Goal: Information Seeking & Learning: Check status

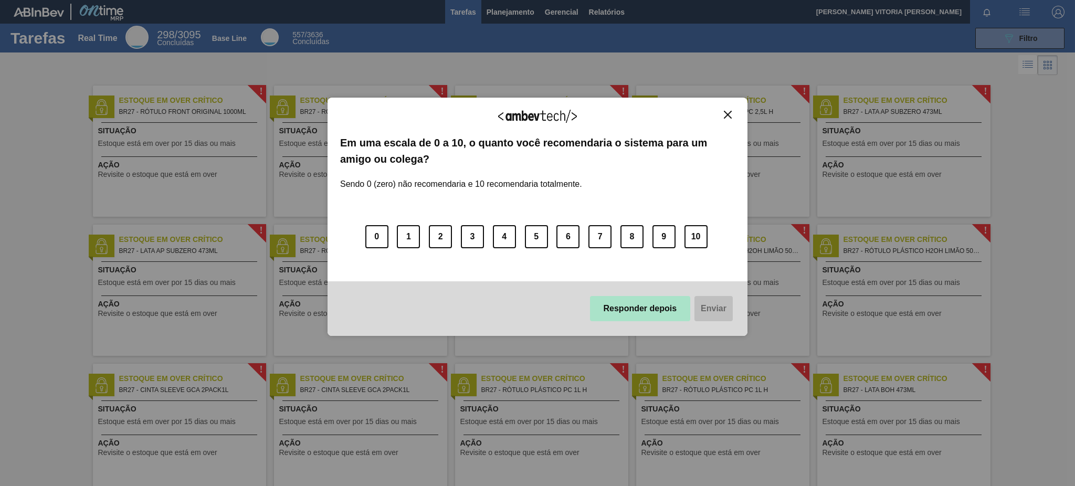
click at [647, 308] on button "Responder depois" at bounding box center [640, 308] width 101 height 25
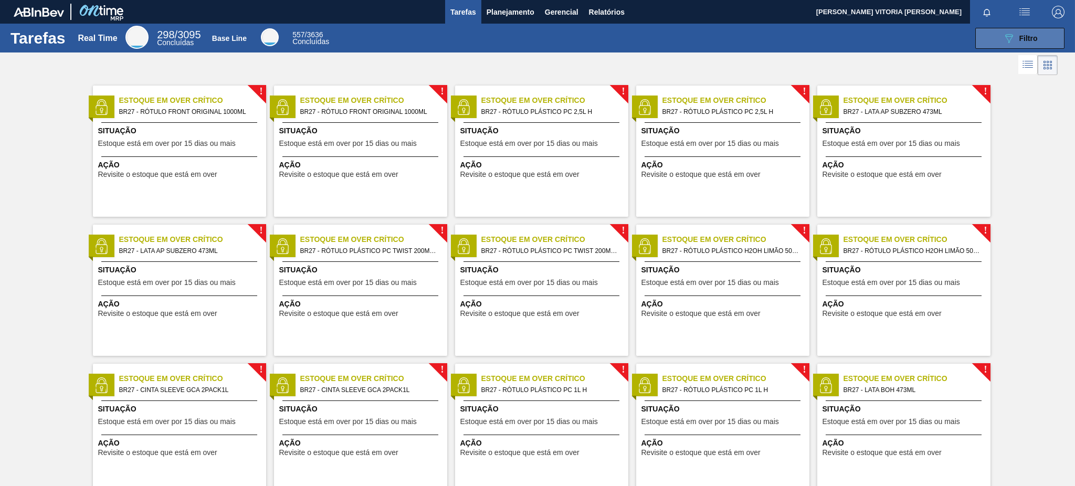
click at [1010, 44] on icon "089F7B8B-B2A5-4AFE-B5C0-19BA573D28AC" at bounding box center [1009, 38] width 13 height 13
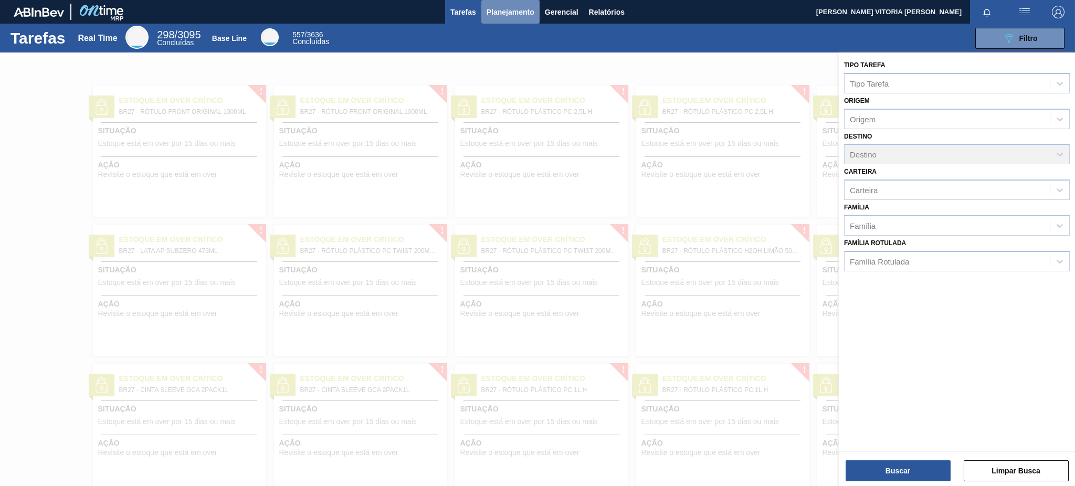
click at [487, 15] on span "Planejamento" at bounding box center [511, 12] width 48 height 13
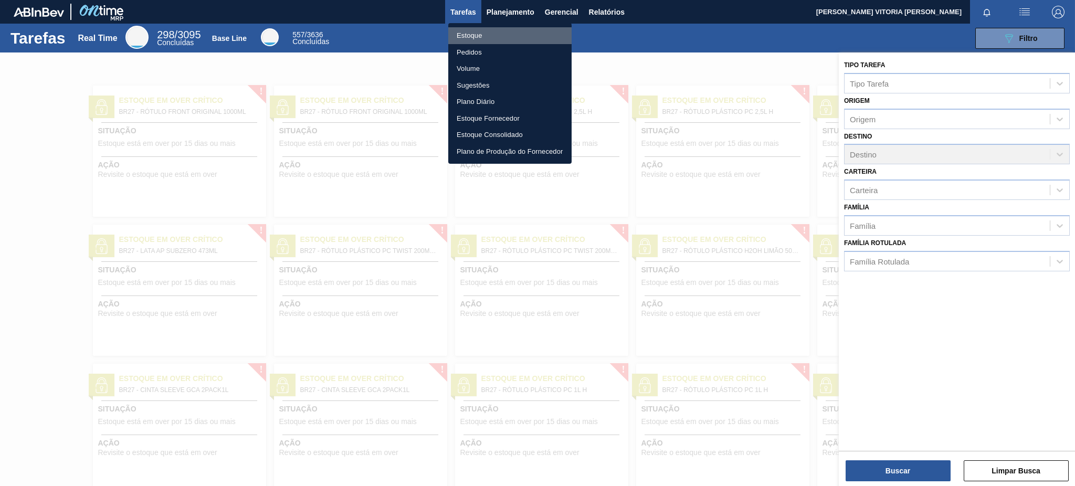
click at [485, 32] on li "Estoque" at bounding box center [509, 35] width 123 height 17
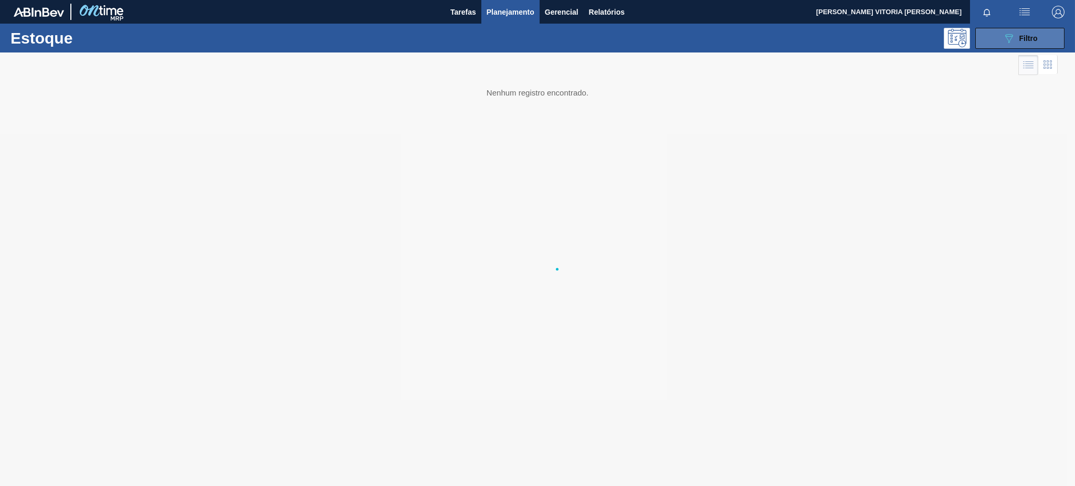
click at [1001, 45] on button "089F7B8B-B2A5-4AFE-B5C0-19BA573D28AC Filtro" at bounding box center [1020, 38] width 89 height 21
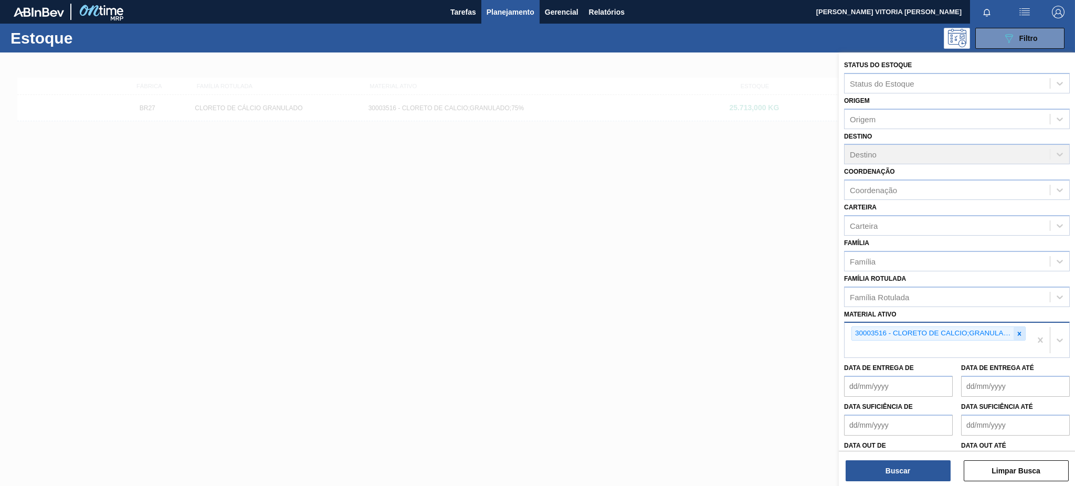
click at [1016, 330] on icon at bounding box center [1019, 333] width 7 height 7
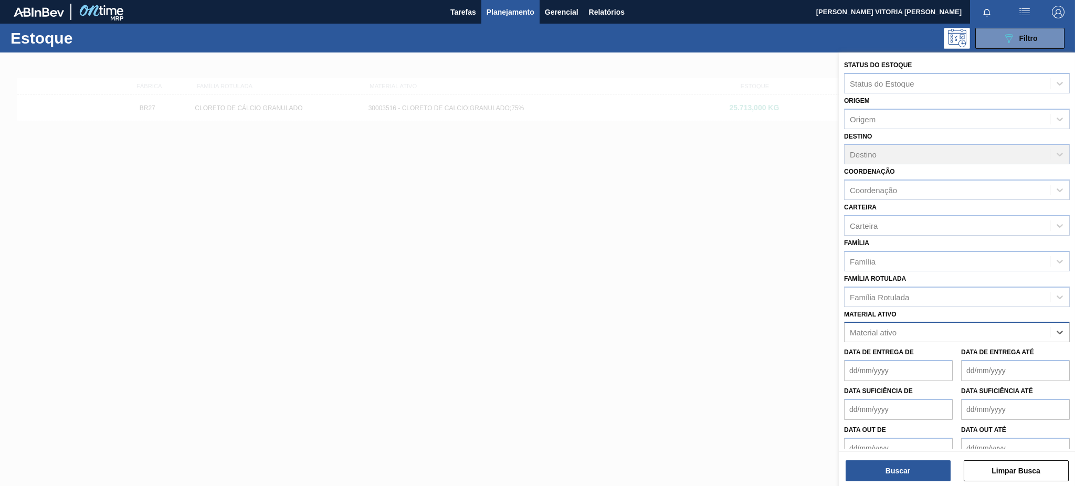
paste ativo "30003511"
type ativo "30003511"
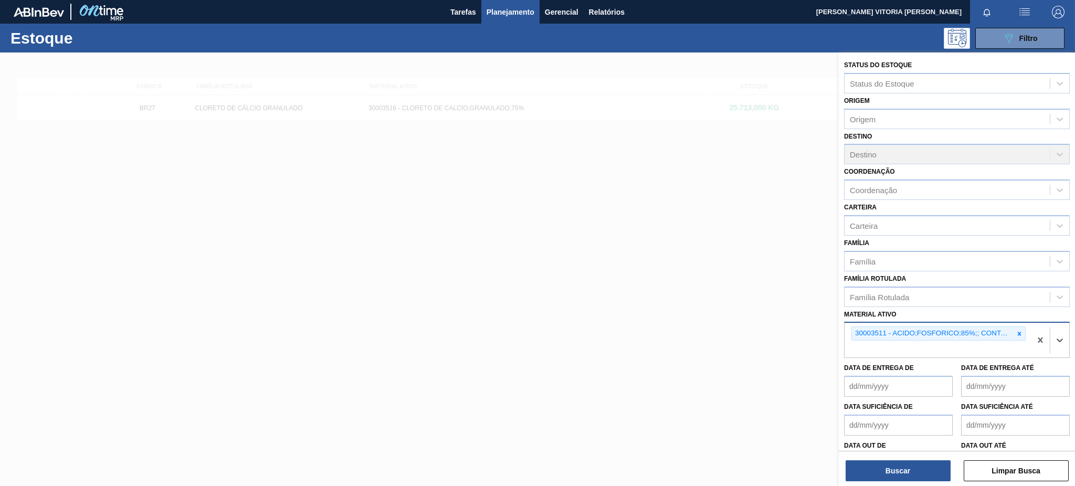
paste ativo "30003498"
type ativo "30003498"
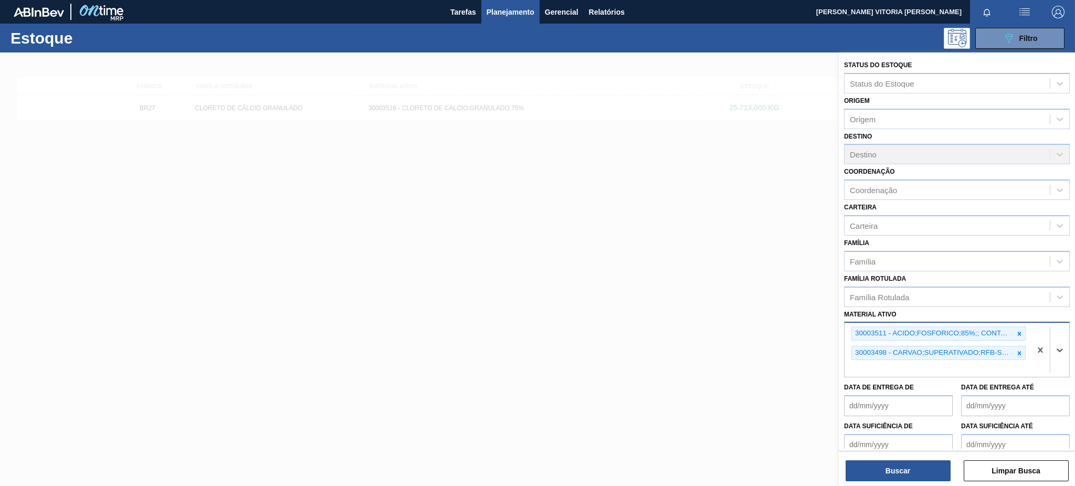
paste ativo "30034436"
type ativo "30034436"
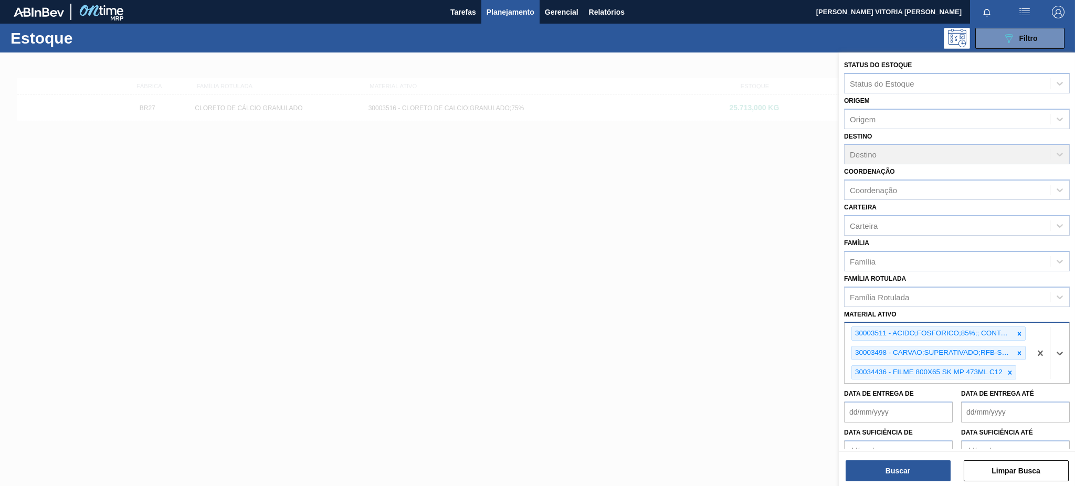
paste ativo "30012592"
type ativo "30012592"
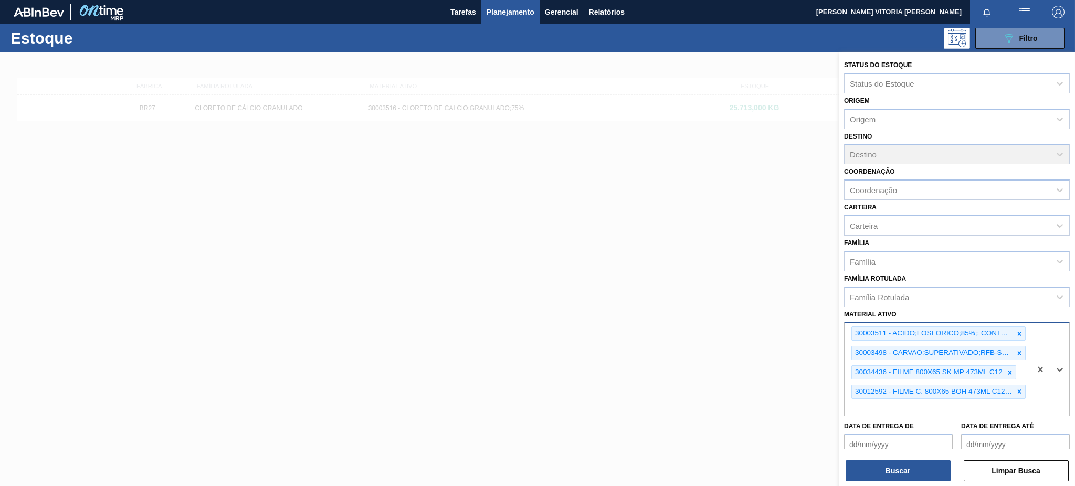
paste ativo "30029828"
type ativo "30029828"
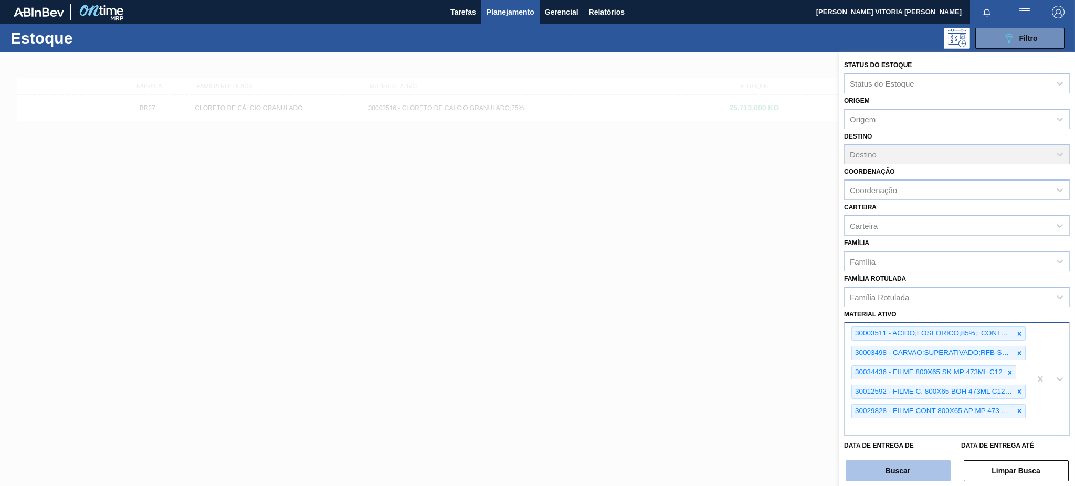
click at [887, 474] on button "Buscar" at bounding box center [898, 471] width 105 height 21
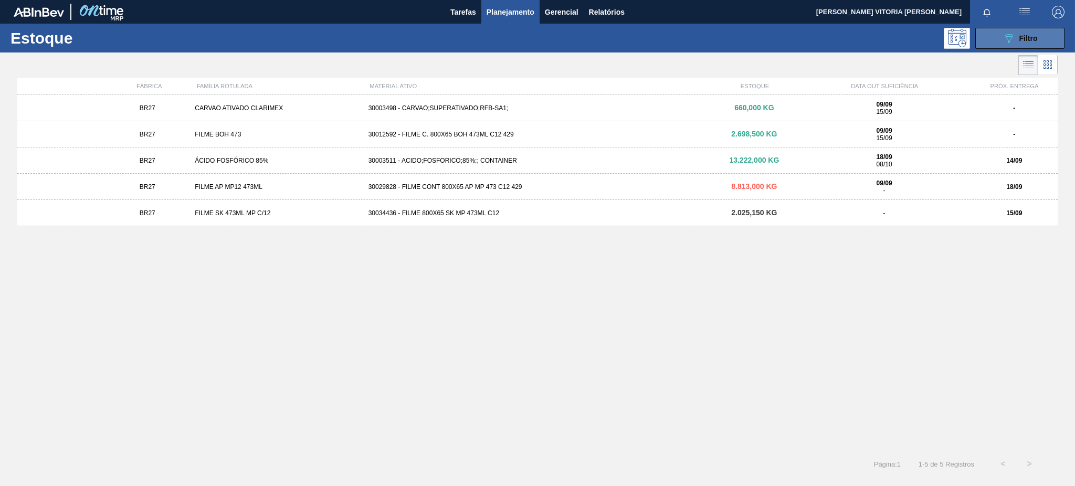
click at [1010, 34] on icon at bounding box center [1010, 38] width 8 height 9
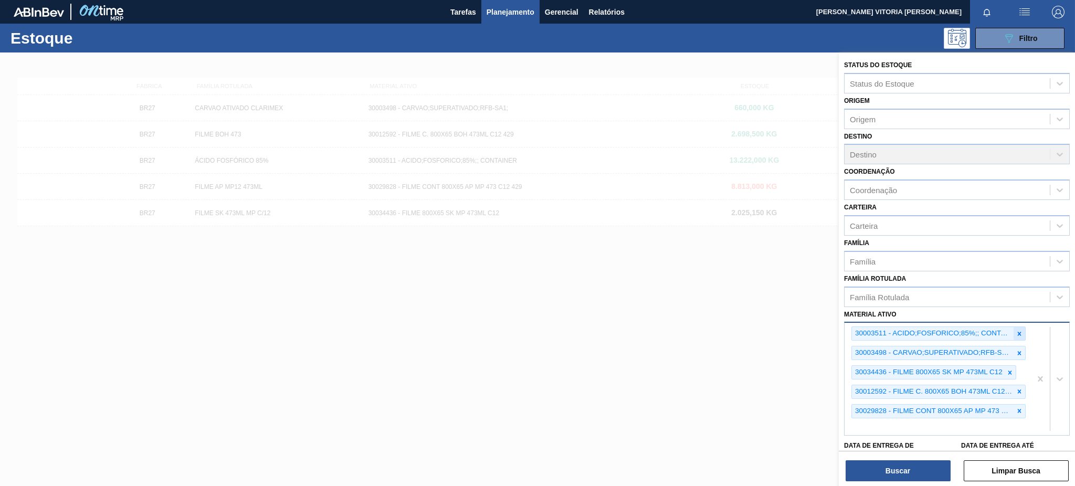
click at [1020, 327] on div at bounding box center [1020, 333] width 12 height 13
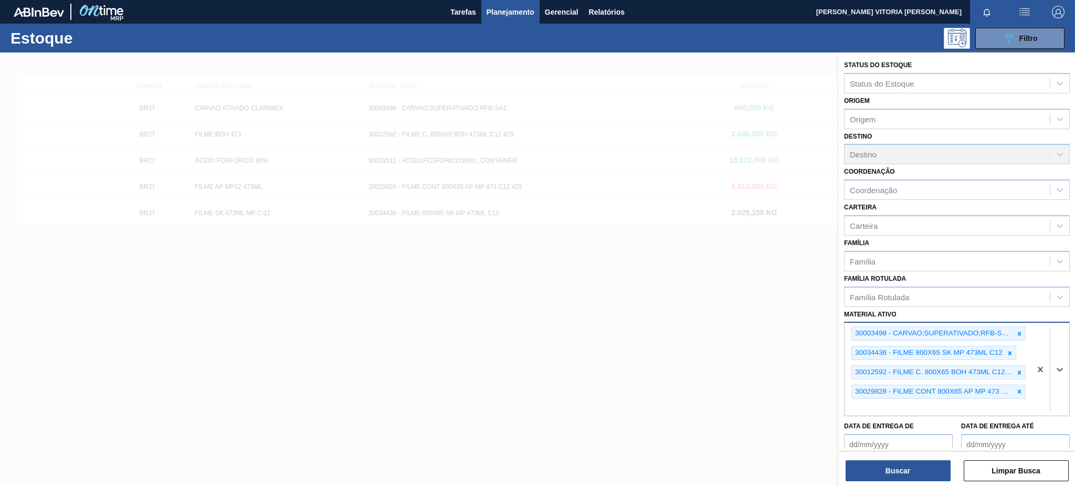
click at [1020, 327] on div at bounding box center [1020, 333] width 12 height 13
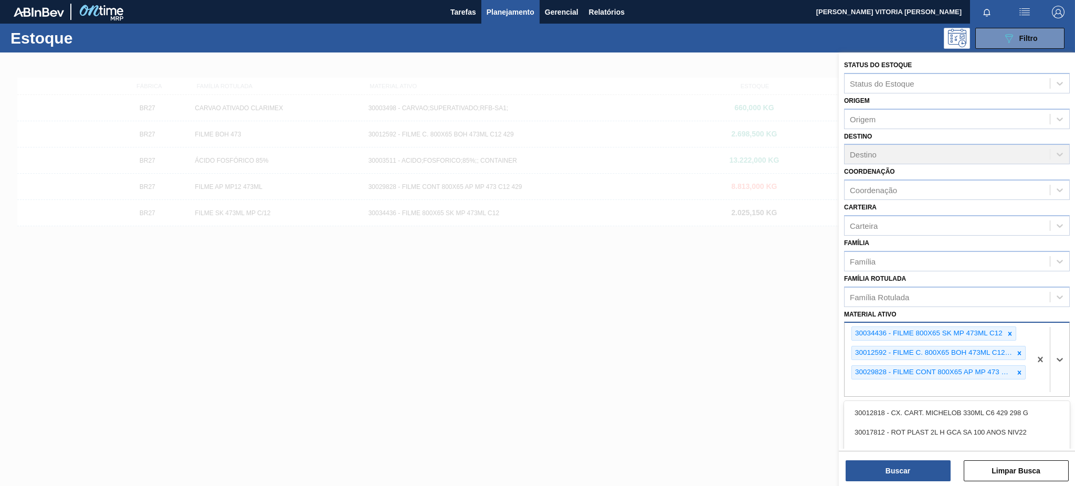
click at [1003, 329] on div "30034436 - FILME 800X65 SK MP 473ML C12" at bounding box center [928, 333] width 152 height 13
click at [1005, 329] on div at bounding box center [1011, 333] width 12 height 13
click at [1020, 332] on icon at bounding box center [1019, 333] width 7 height 7
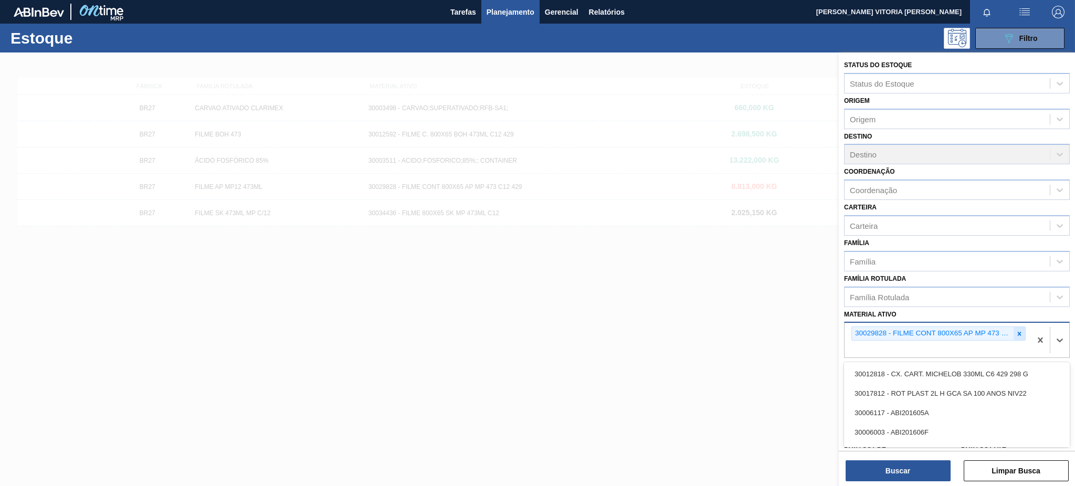
click at [1020, 334] on div at bounding box center [1020, 333] width 12 height 13
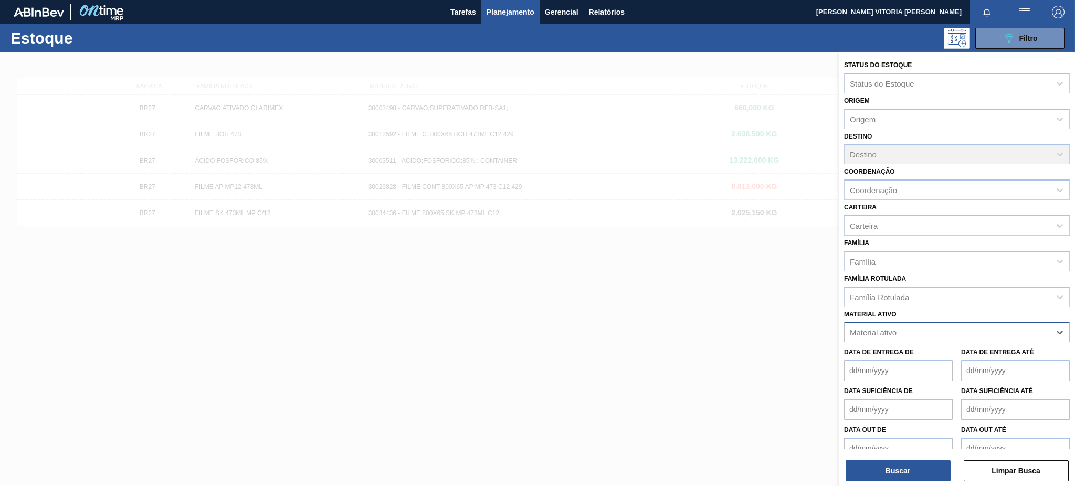
paste ativo "30029828"
type ativo "30029828"
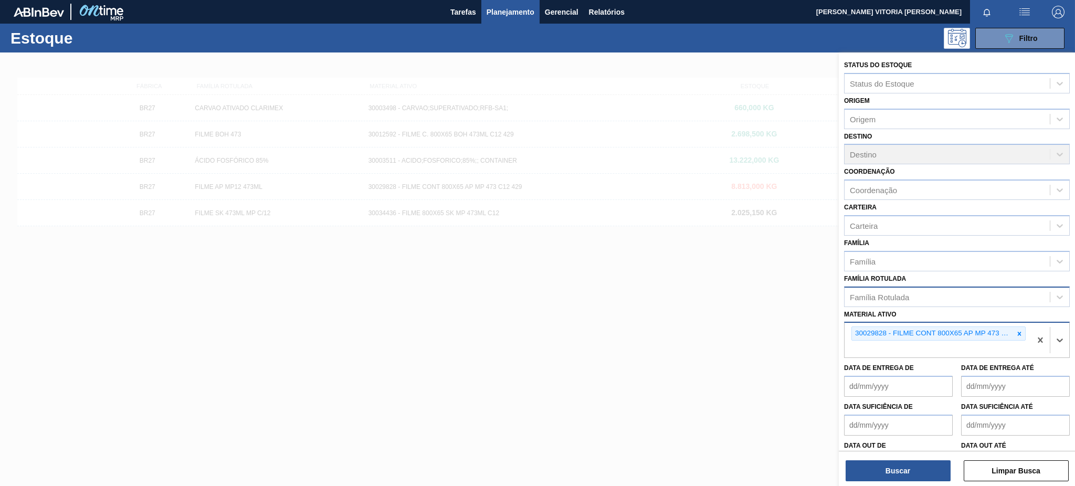
paste ativo "30033805"
type ativo "30033805"
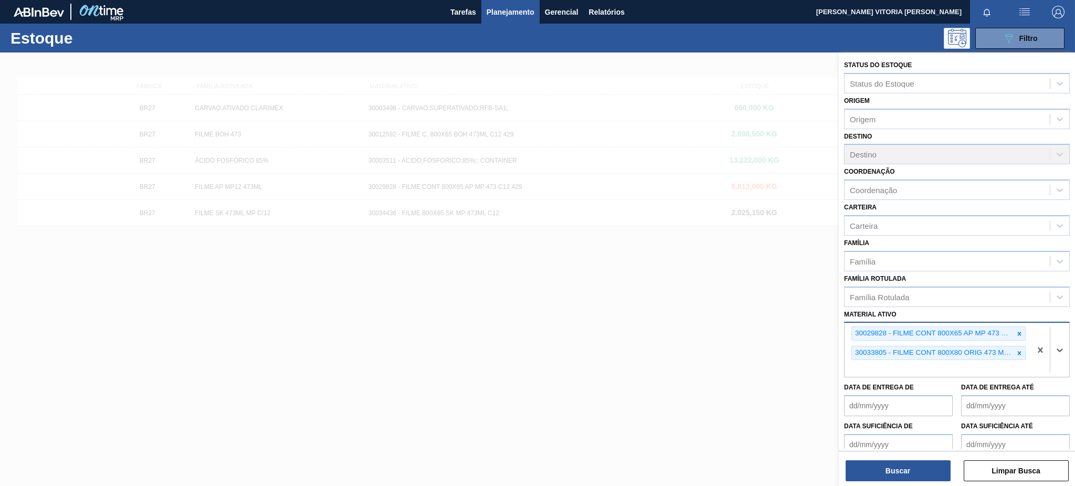
paste ativo "30003014"
type ativo "30003014"
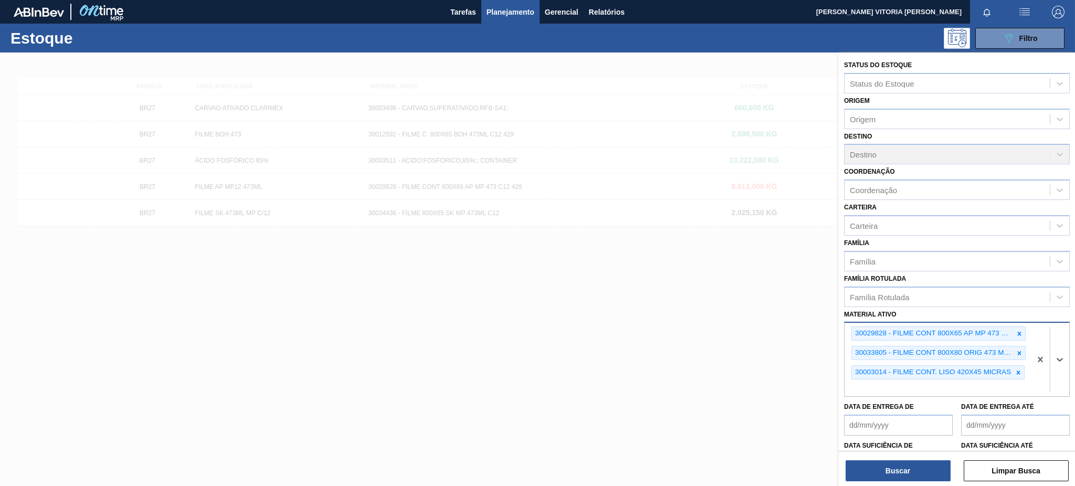
paste ativo "30003121"
type ativo "30003121"
paste ativo "30009591"
type ativo "30009591"
paste ativo "30003048"
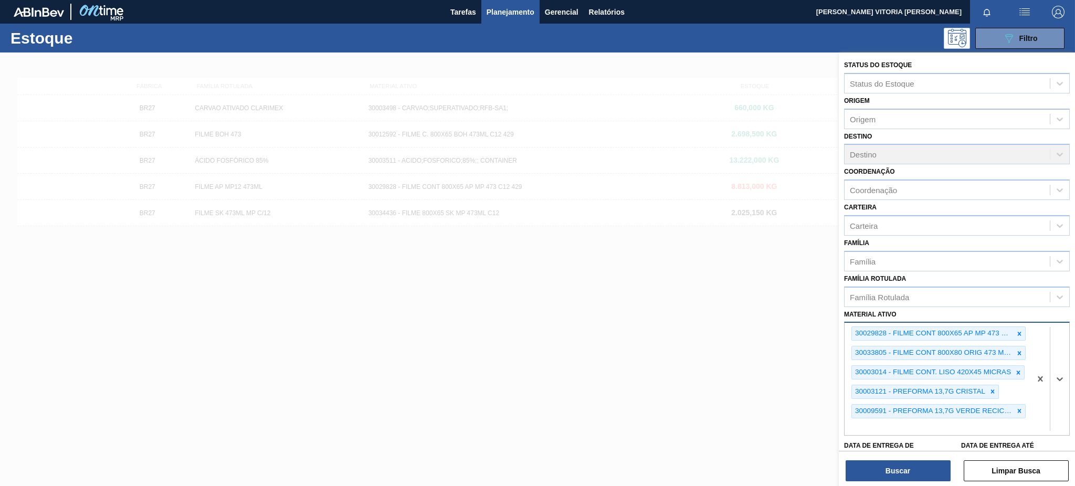
type ativo "30003048"
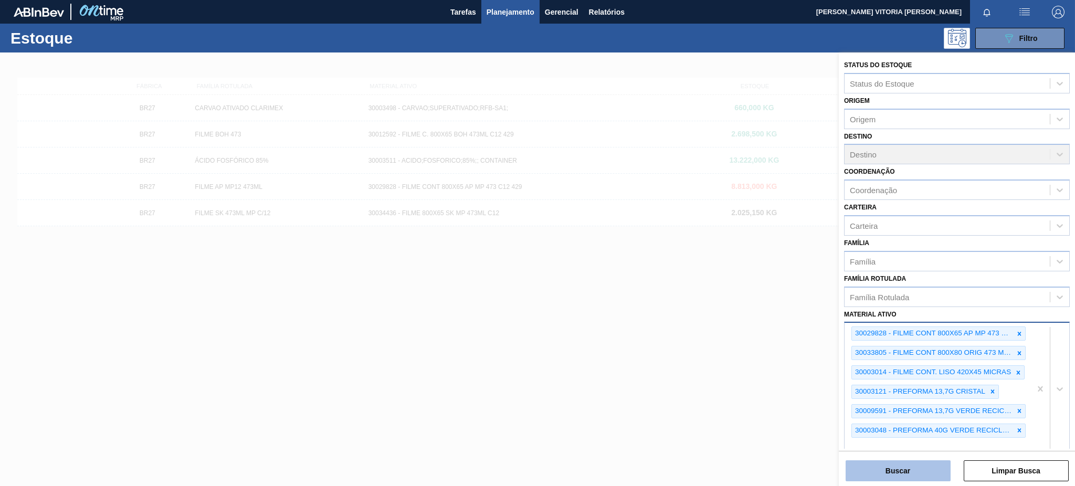
click at [889, 476] on button "Buscar" at bounding box center [898, 471] width 105 height 21
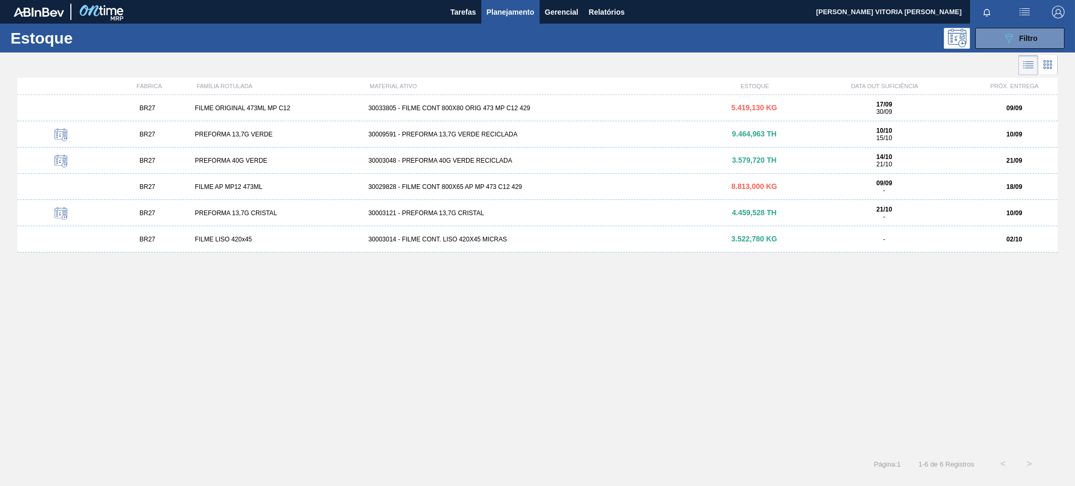
click at [460, 112] on div "BR27 FILME ORIGINAL 473ML MP C12 30033805 - FILME CONT 800X80 ORIG 473 MP C12 4…" at bounding box center [537, 108] width 1041 height 26
click at [387, 186] on div "30029828 - FILME CONT 800X65 AP MP 473 C12 429" at bounding box center [537, 186] width 347 height 7
click at [997, 36] on button "089F7B8B-B2A5-4AFE-B5C0-19BA573D28AC Filtro" at bounding box center [1020, 38] width 89 height 21
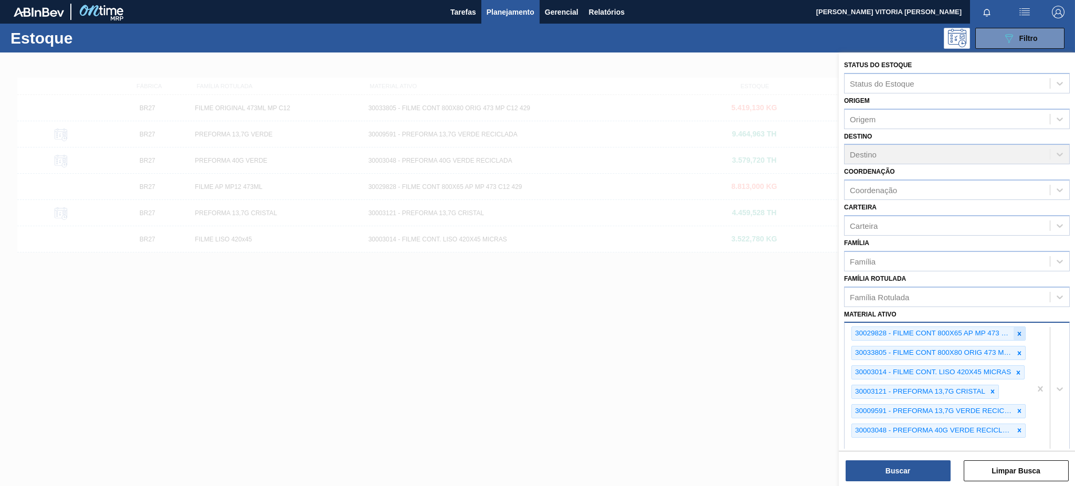
click at [1017, 331] on icon at bounding box center [1019, 333] width 7 height 7
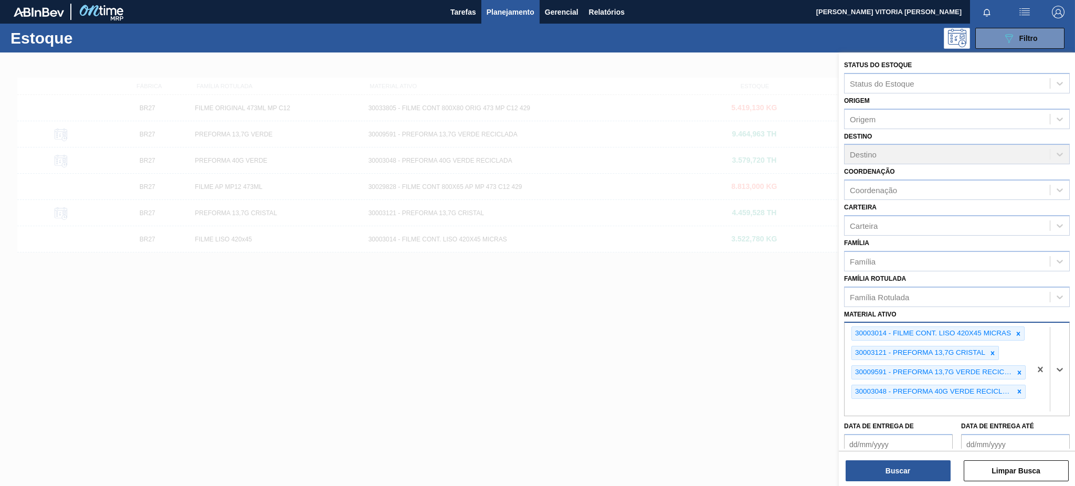
click at [1017, 331] on icon at bounding box center [1018, 333] width 7 height 7
click at [1017, 331] on div "30003014 - FILME CONT. LISO 420X45 MICRAS 30003121 - PREFORMA 13,7G CRISTAL 300…" at bounding box center [938, 369] width 186 height 93
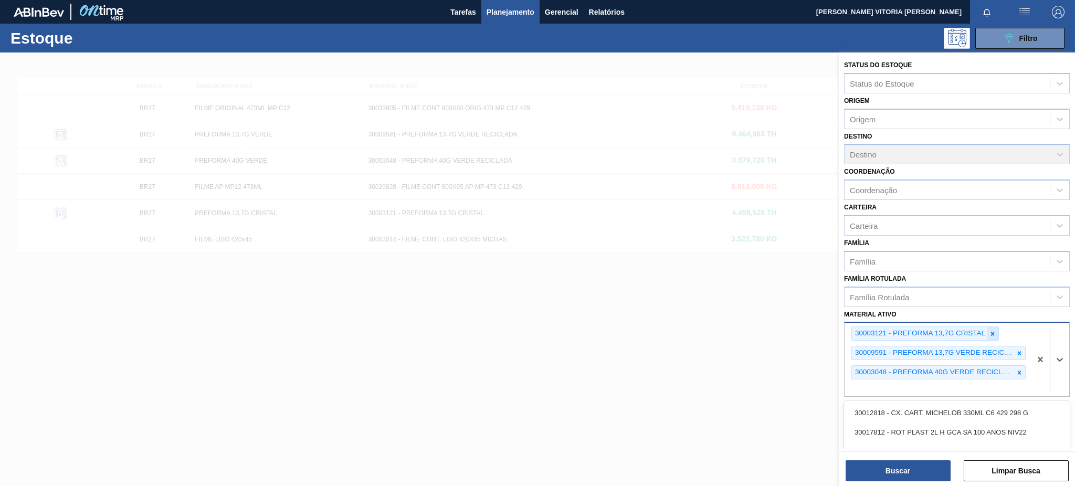
click at [995, 327] on div at bounding box center [993, 333] width 12 height 13
click at [1019, 332] on icon at bounding box center [1019, 333] width 7 height 7
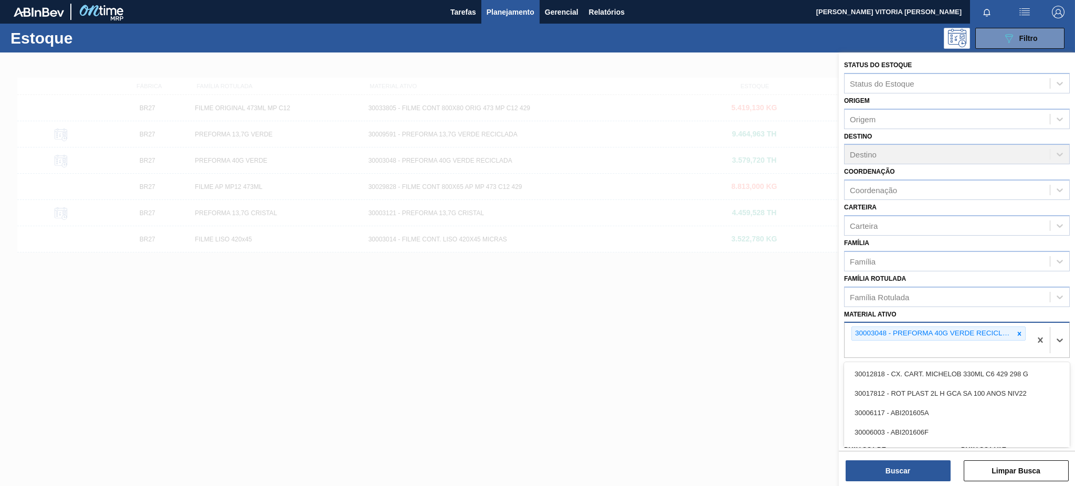
click at [1019, 332] on icon at bounding box center [1019, 333] width 7 height 7
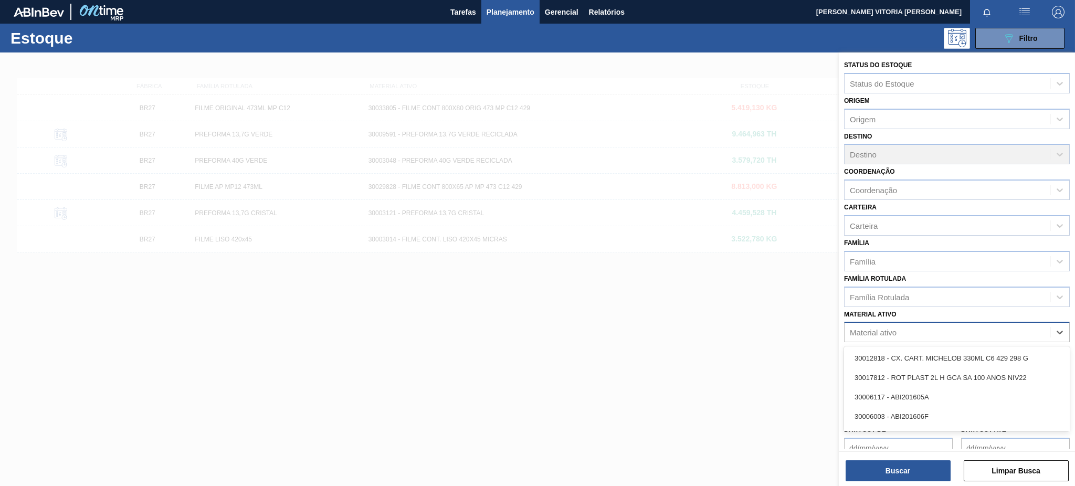
paste ativo "30009591"
type ativo "30009591"
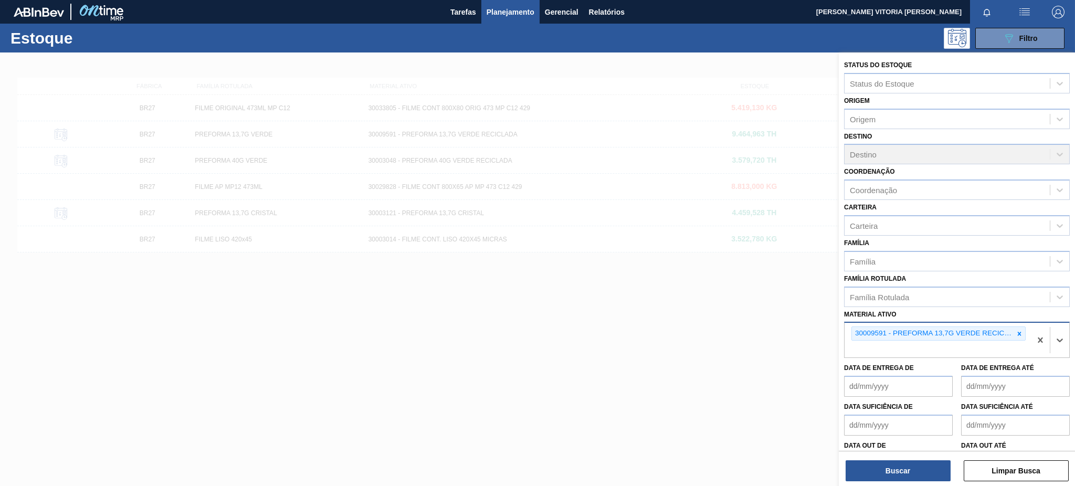
paste ativo "30003048"
type ativo "30003048"
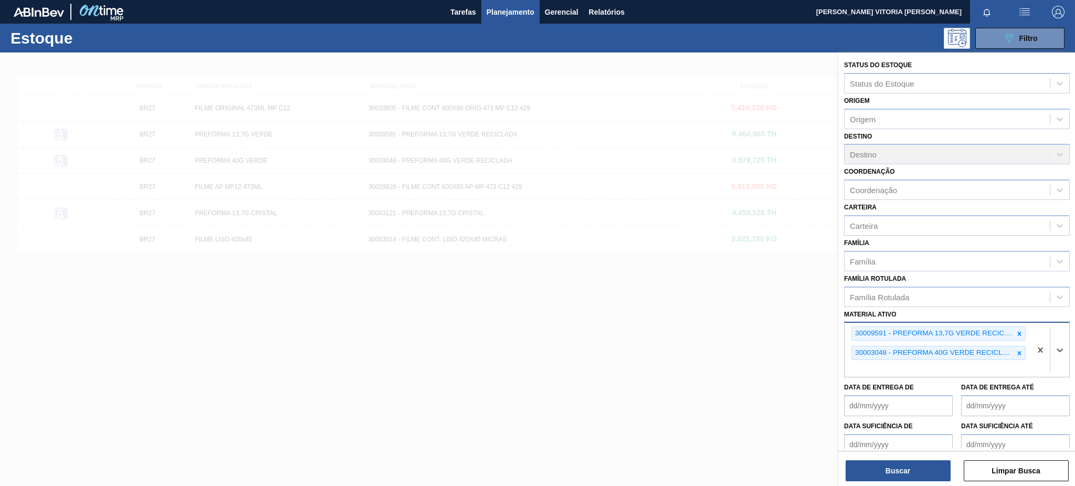
paste ativo "30017800"
type ativo "30017800"
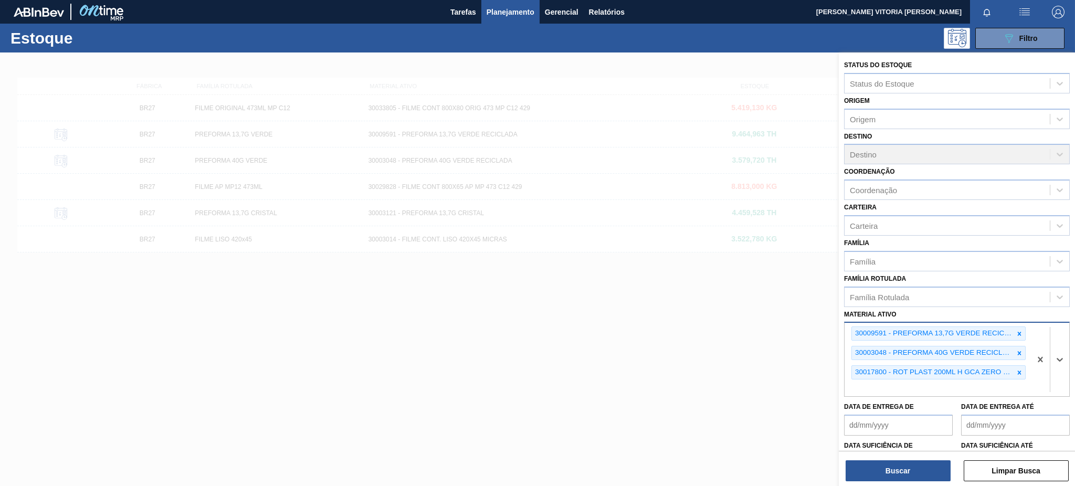
paste ativo "30030372"
type ativo "30030372"
paste ativo "30030778"
type ativo "30030778"
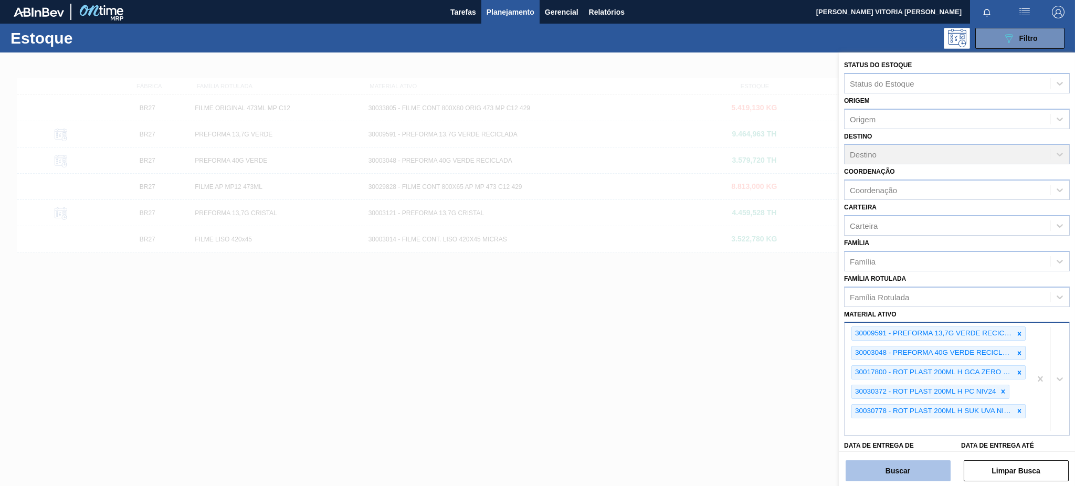
click at [892, 466] on button "Buscar" at bounding box center [898, 471] width 105 height 21
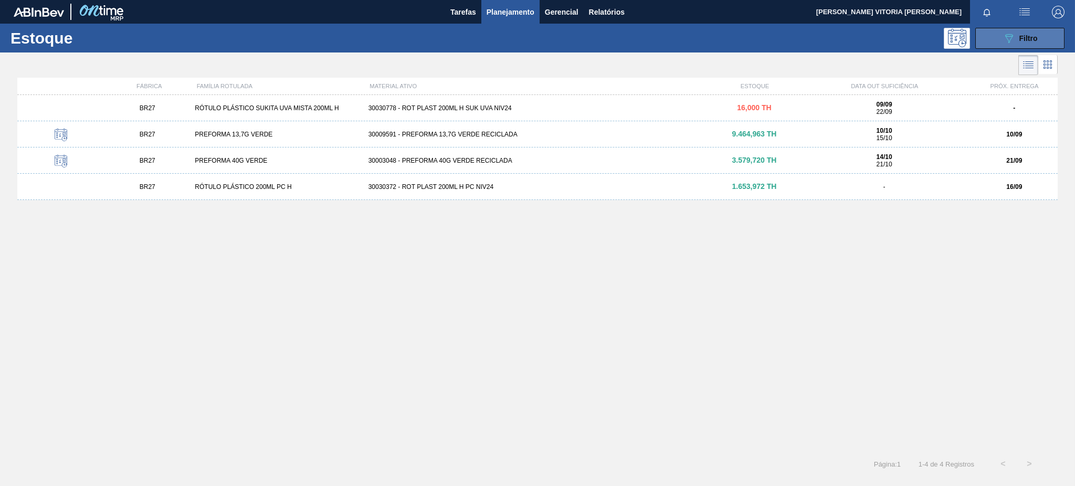
click at [1027, 44] on div "089F7B8B-B2A5-4AFE-B5C0-19BA573D28AC Filtro" at bounding box center [1020, 38] width 35 height 13
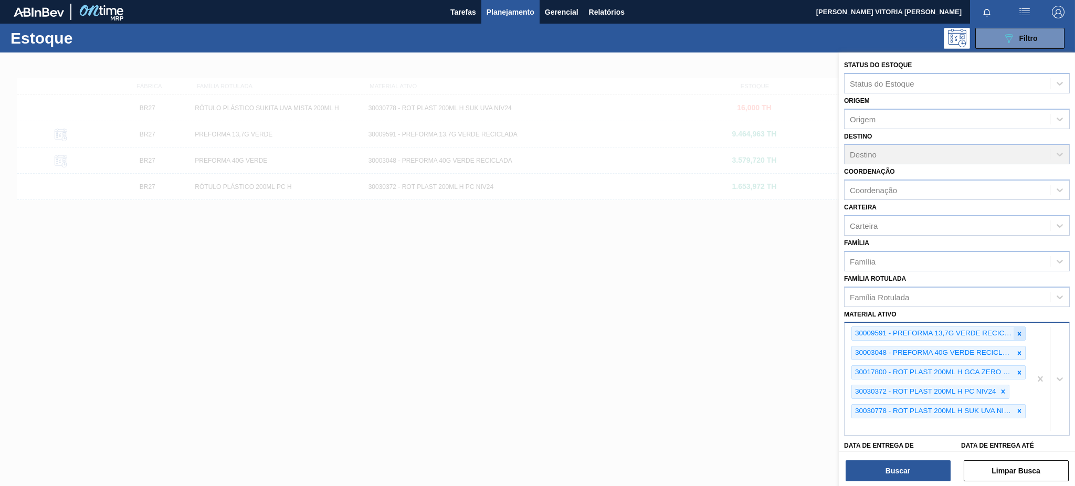
click at [1019, 331] on icon at bounding box center [1019, 333] width 7 height 7
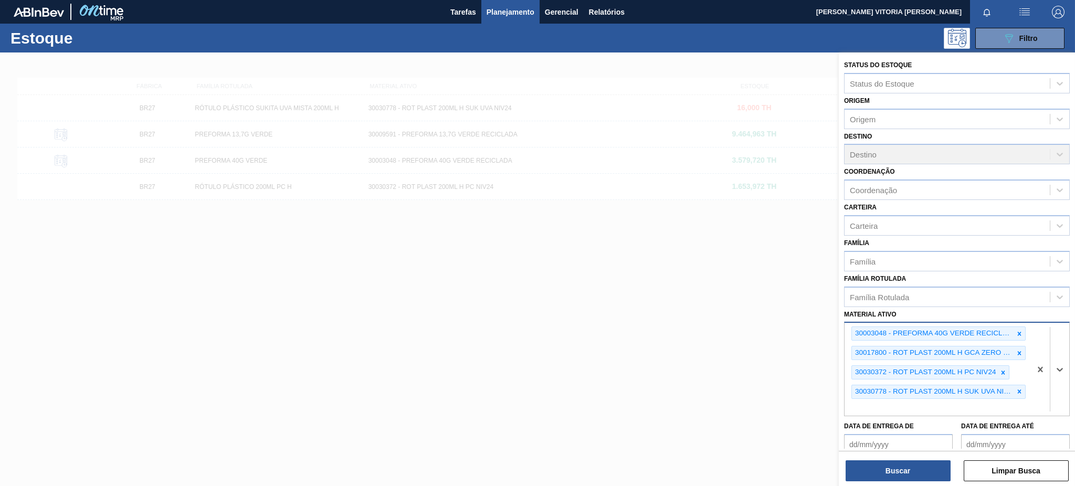
click at [1019, 331] on icon at bounding box center [1019, 333] width 7 height 7
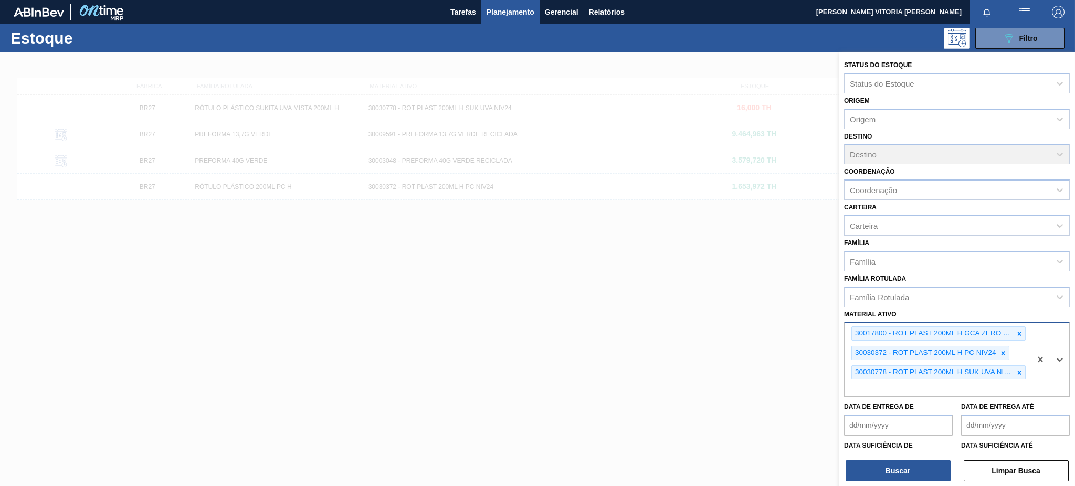
click at [1019, 331] on icon at bounding box center [1019, 333] width 7 height 7
click at [1019, 331] on div "30017800 - ROT PLAST 200ML H GCA ZERO NIV22 30030372 - ROT PLAST 200ML H PC NIV…" at bounding box center [938, 360] width 186 height 74
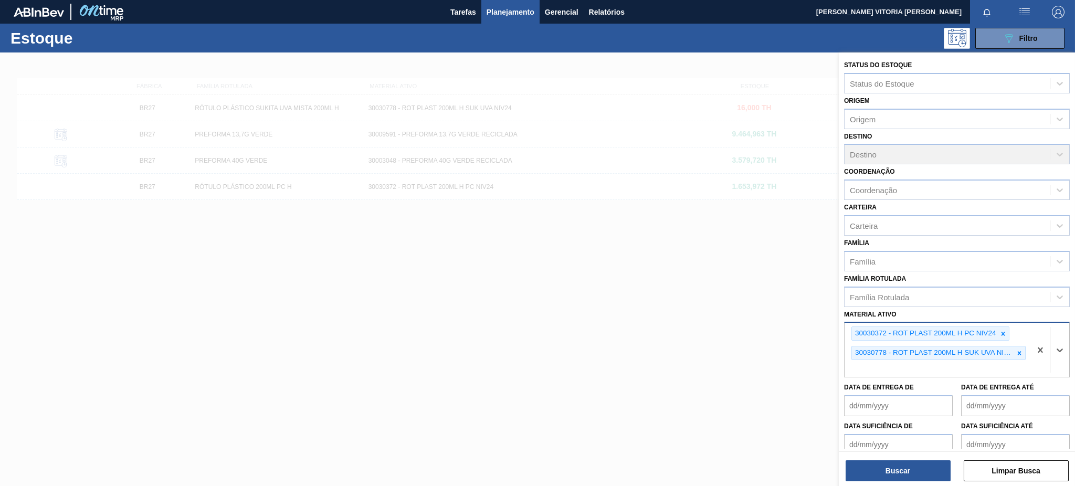
click at [1019, 331] on div "30030372 - ROT PLAST 200ML H PC NIV24 30030778 - ROT PLAST 200ML H SUK UVA NIV24" at bounding box center [938, 350] width 186 height 54
click at [1002, 327] on div at bounding box center [1004, 333] width 12 height 13
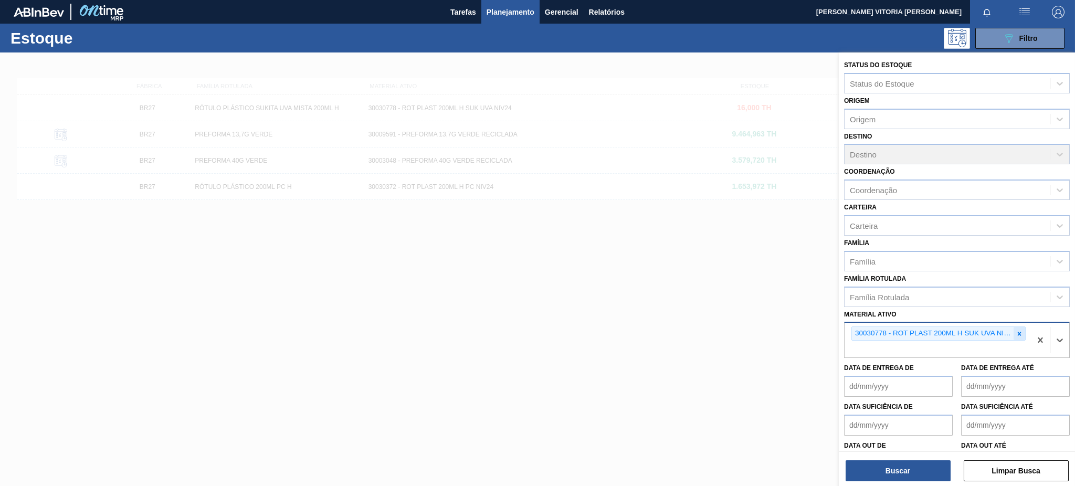
click at [1018, 332] on icon at bounding box center [1020, 334] width 4 height 4
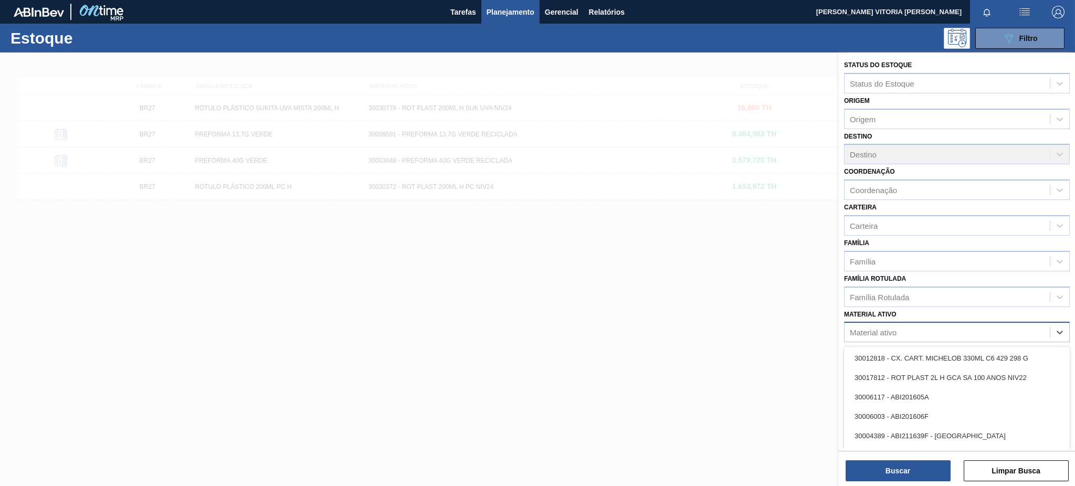
click at [1018, 330] on div "Material ativo" at bounding box center [947, 332] width 205 height 15
paste ativo "30030784"
type ativo "30030784"
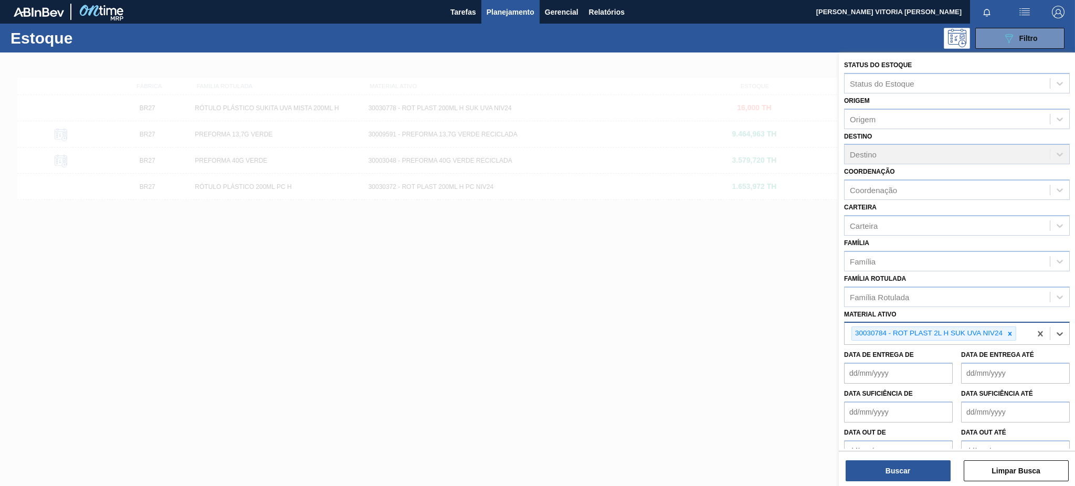
paste ativo "30030387"
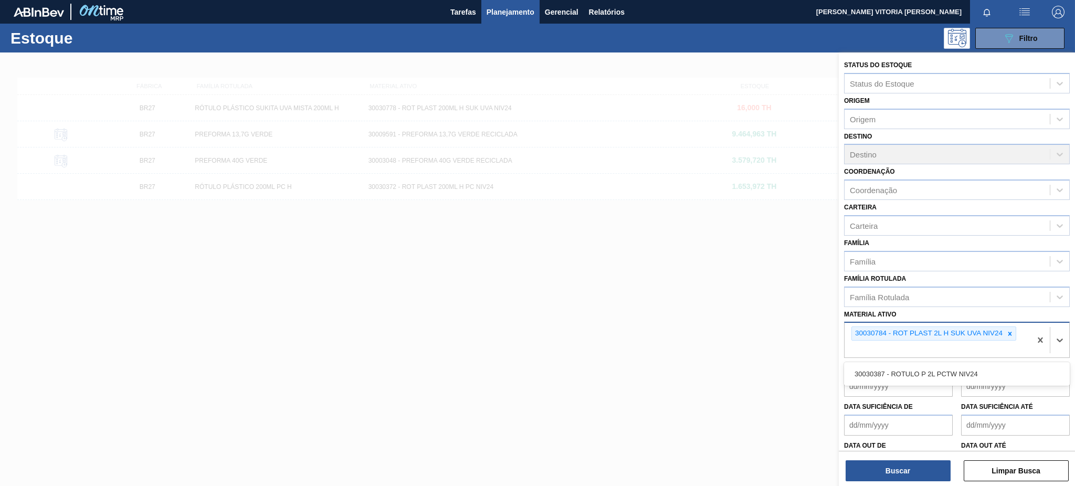
type ativo "30030387"
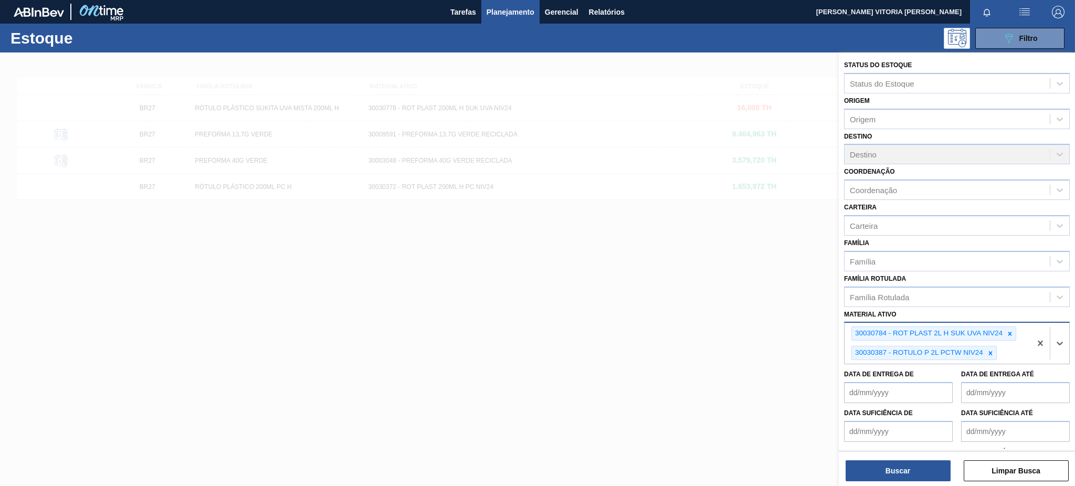
paste ativo "20002048"
type ativo "20002048"
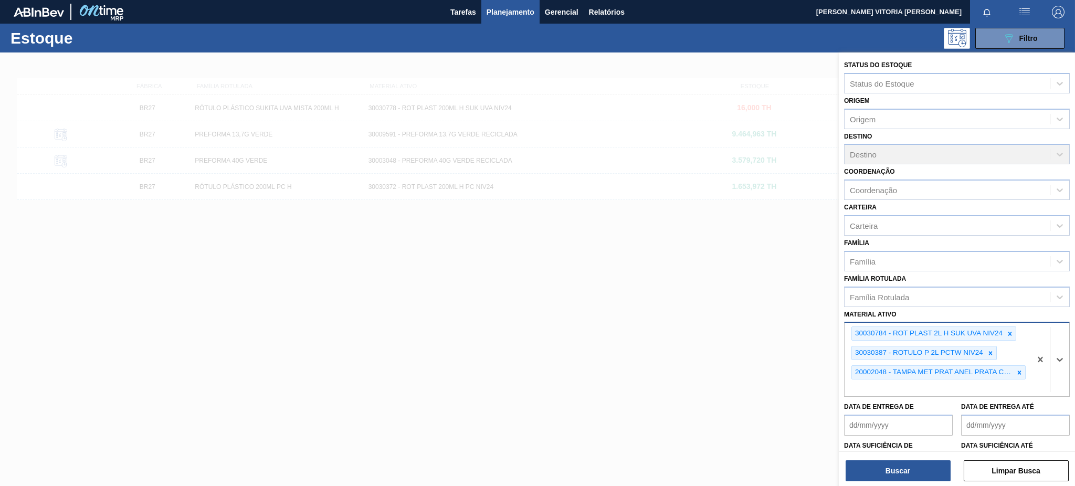
paste ativo "30030680"
type ativo "30030680"
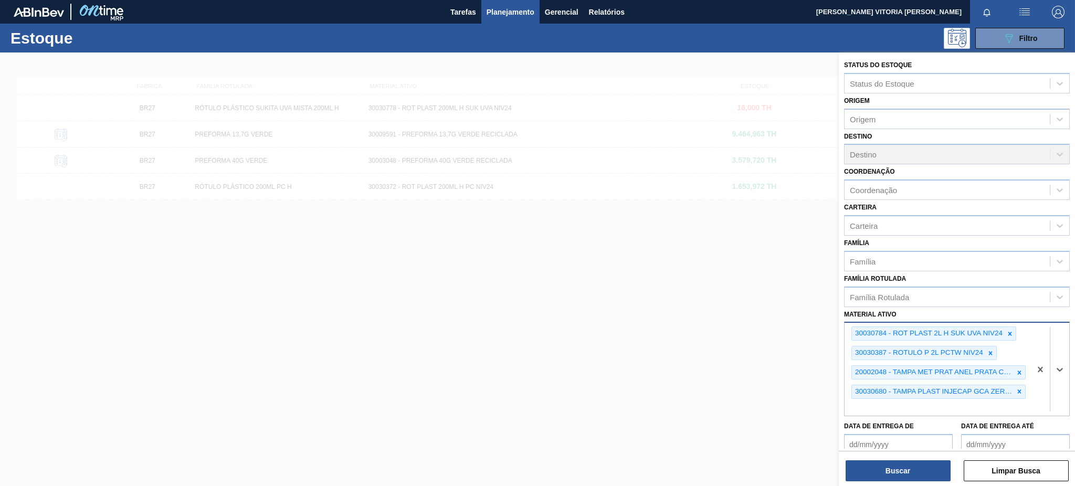
paste ativo "30030657"
type ativo "30030657"
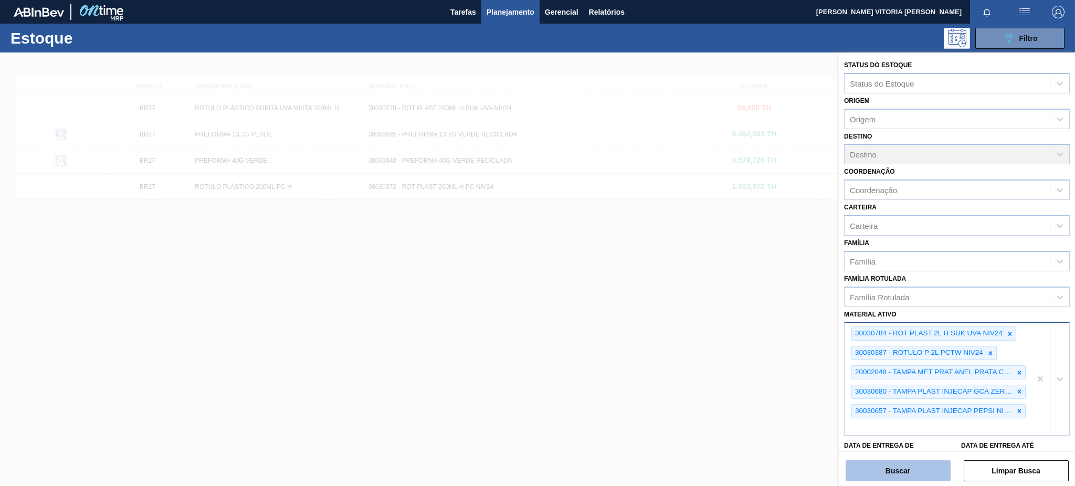
click at [901, 465] on button "Buscar" at bounding box center [898, 471] width 105 height 21
